Goal: Information Seeking & Learning: Find specific fact

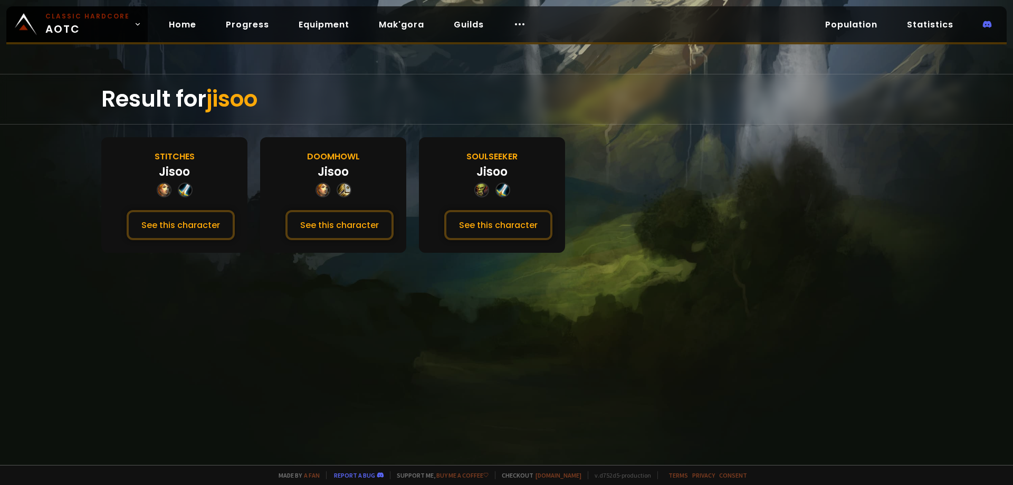
drag, startPoint x: 565, startPoint y: 118, endPoint x: 572, endPoint y: 116, distance: 7.8
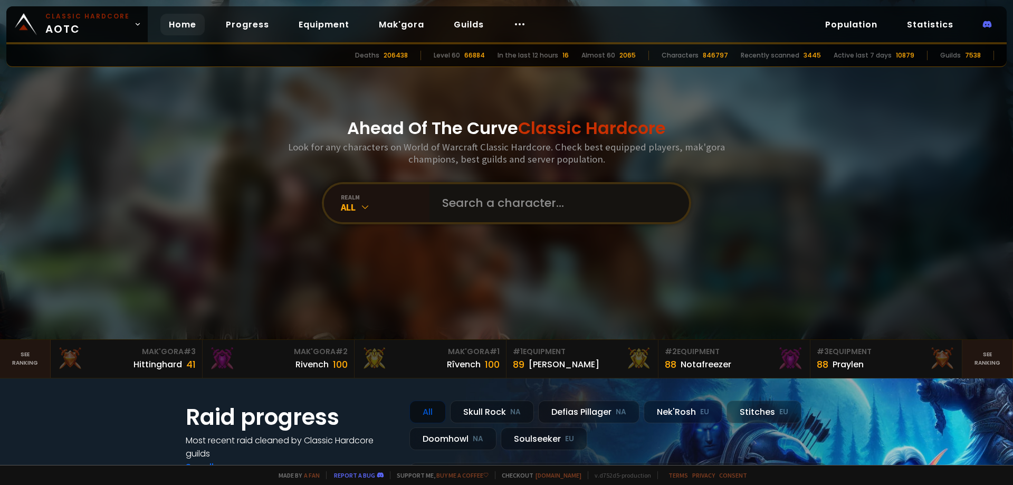
click at [480, 194] on input "text" at bounding box center [556, 203] width 241 height 38
type input "alrika"
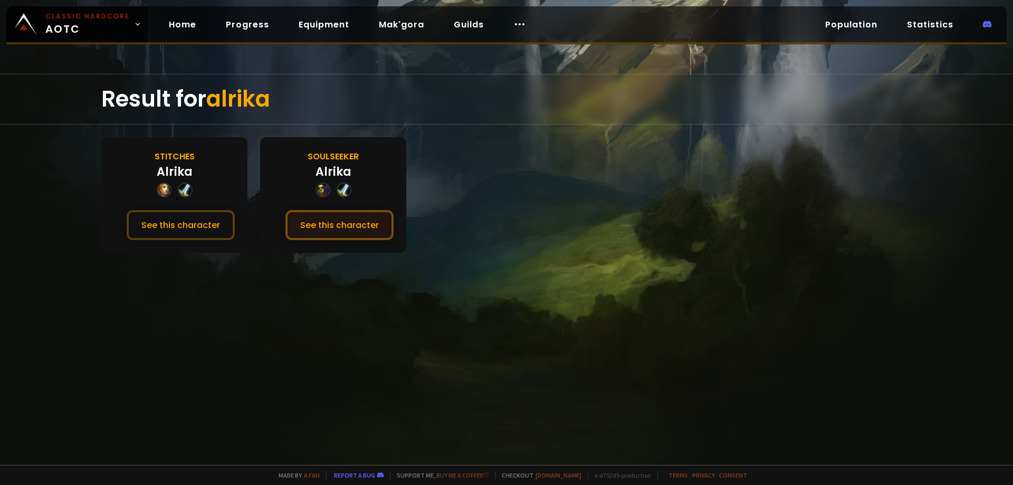
click at [325, 221] on button "See this character" at bounding box center [340, 225] width 108 height 30
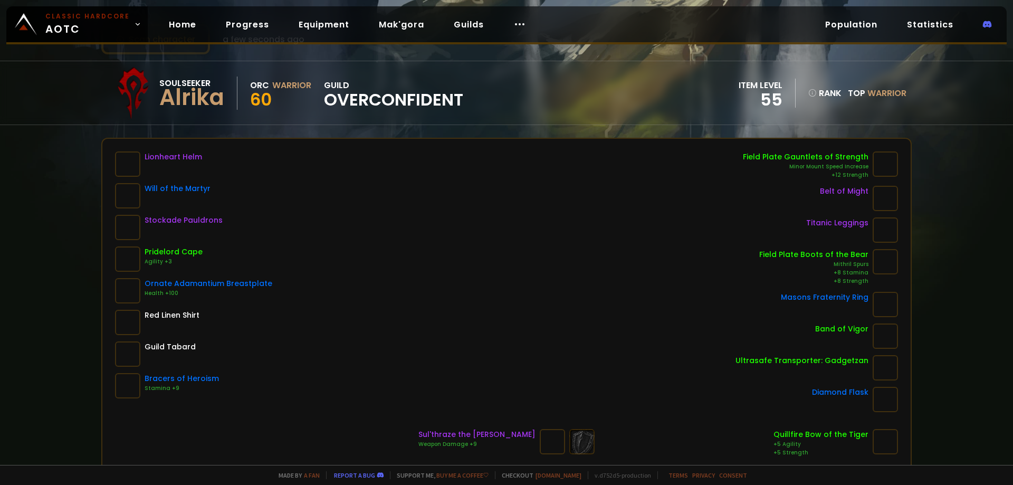
scroll to position [53, 0]
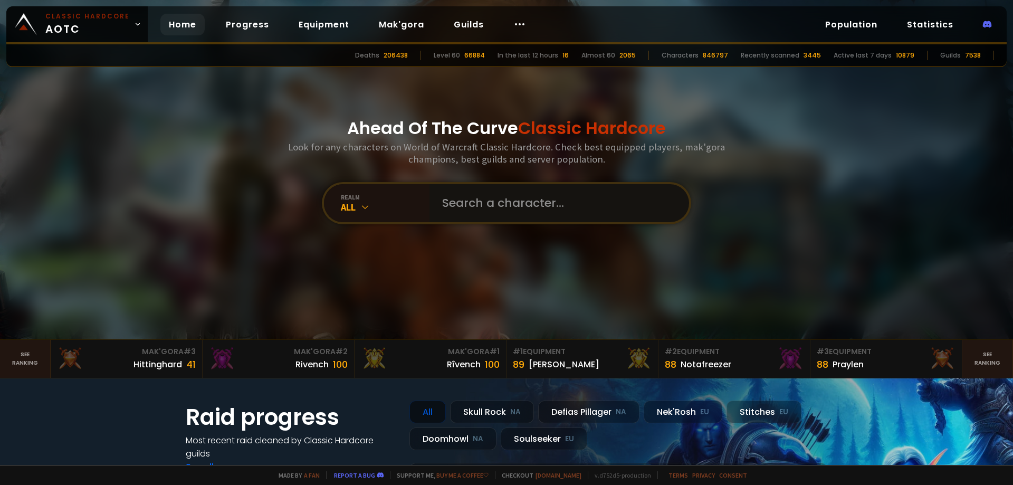
click at [516, 221] on input "text" at bounding box center [556, 203] width 241 height 38
paste input "Vexus"
type input "Vexus"
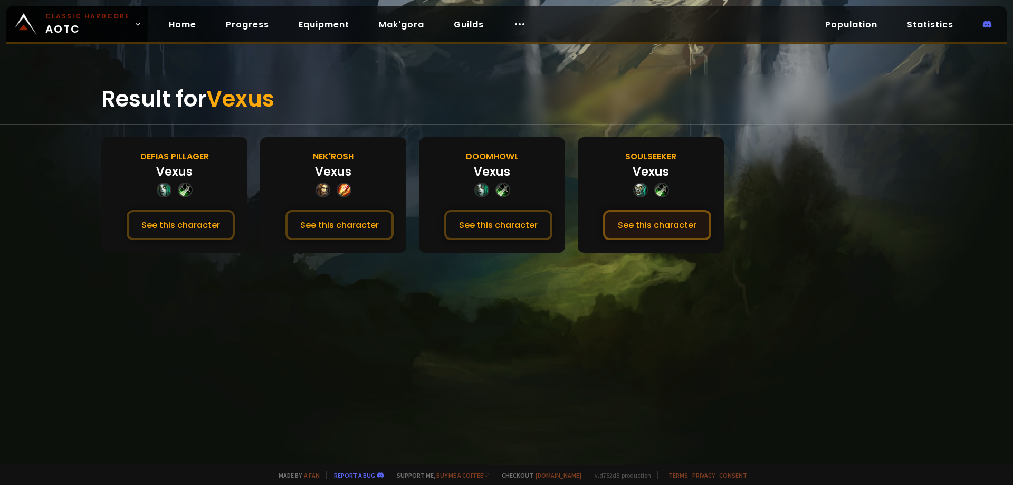
click at [639, 222] on button "See this character" at bounding box center [657, 225] width 108 height 30
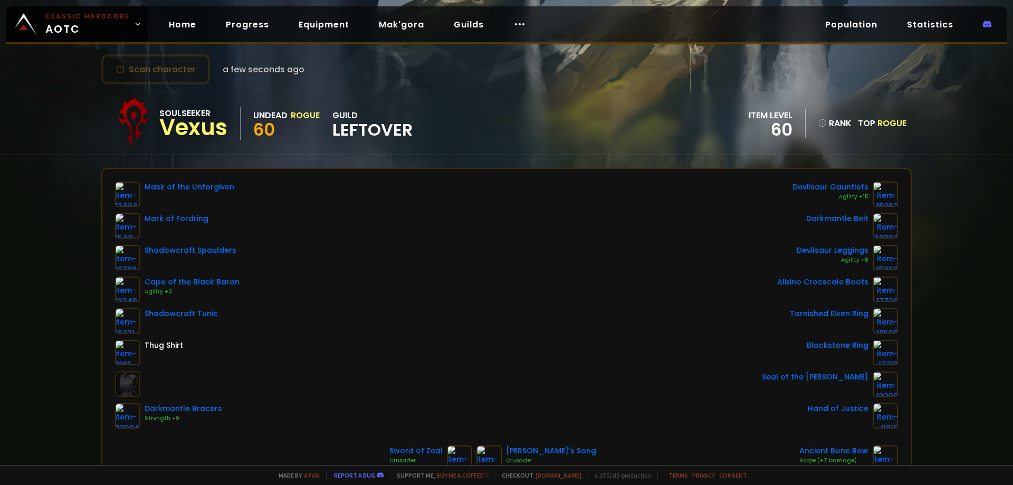
scroll to position [53, 0]
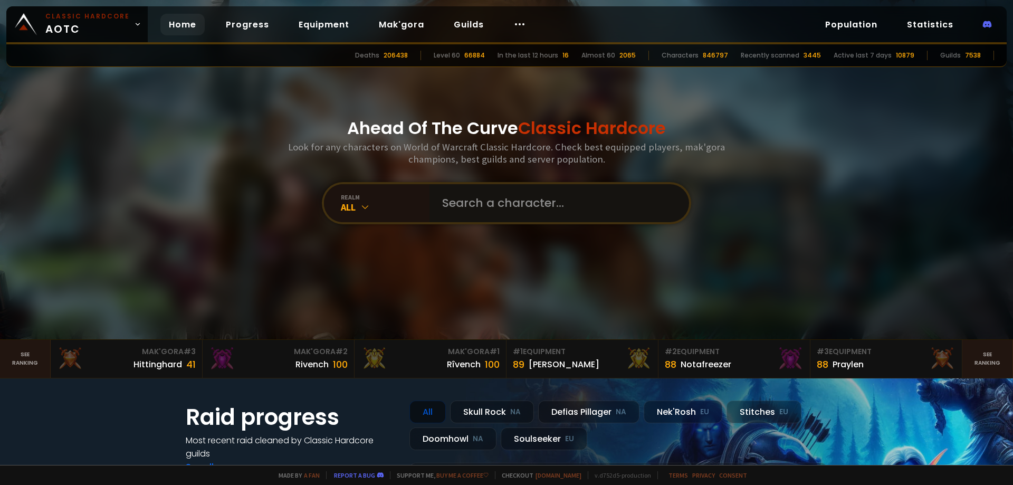
click at [516, 211] on input "text" at bounding box center [556, 203] width 241 height 38
paste input "Kawasakheal"
type input "Kawasakheal"
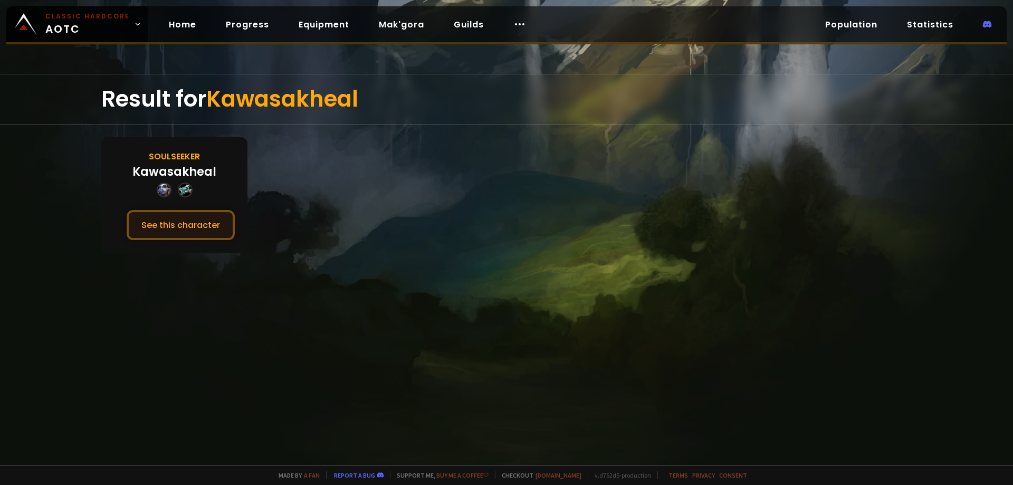
click at [186, 224] on button "See this character" at bounding box center [181, 225] width 108 height 30
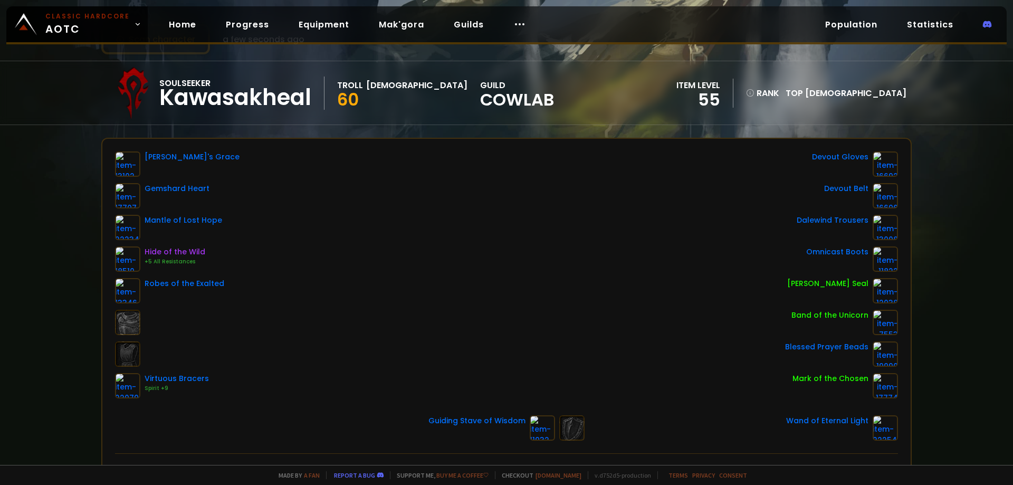
scroll to position [53, 0]
